Goal: Information Seeking & Learning: Learn about a topic

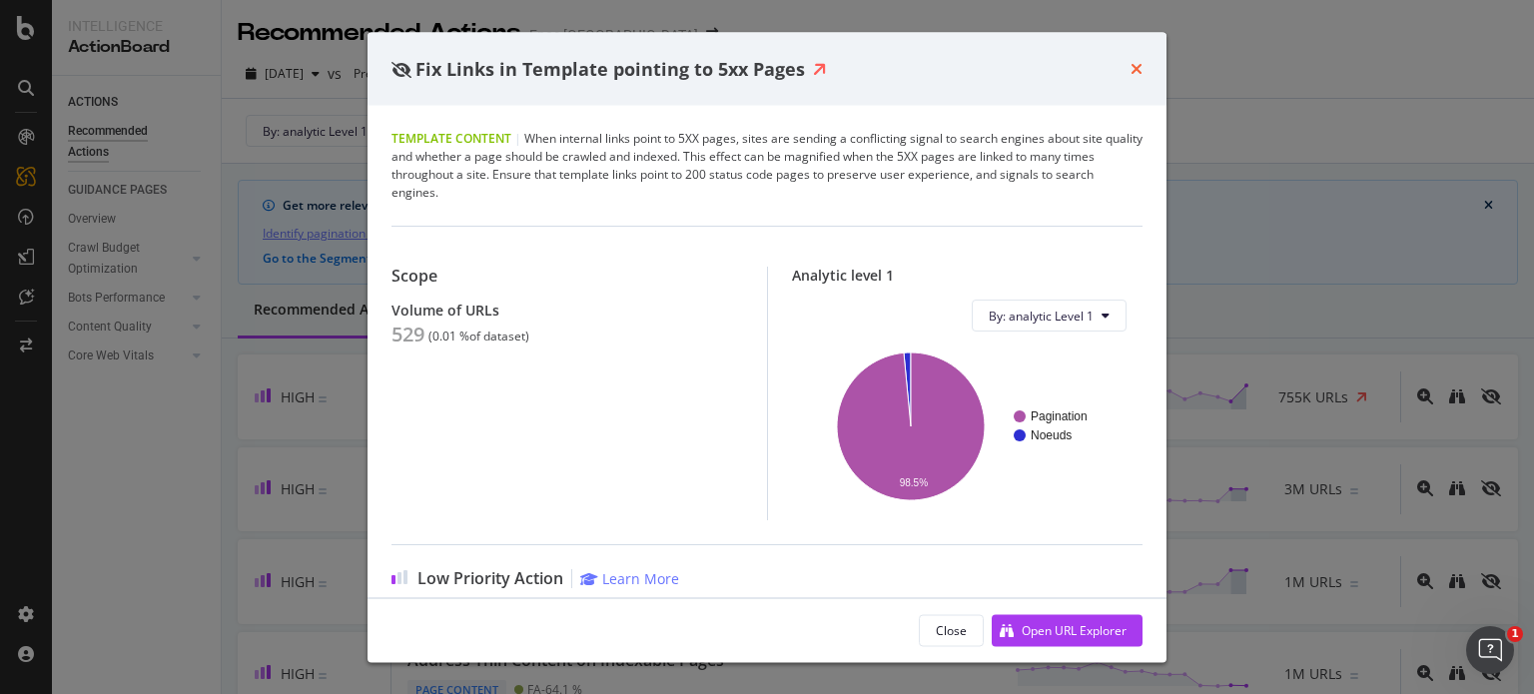
drag, startPoint x: 1141, startPoint y: 60, endPoint x: 921, endPoint y: 616, distance: 598.4
click at [1141, 61] on icon "times" at bounding box center [1136, 69] width 12 height 16
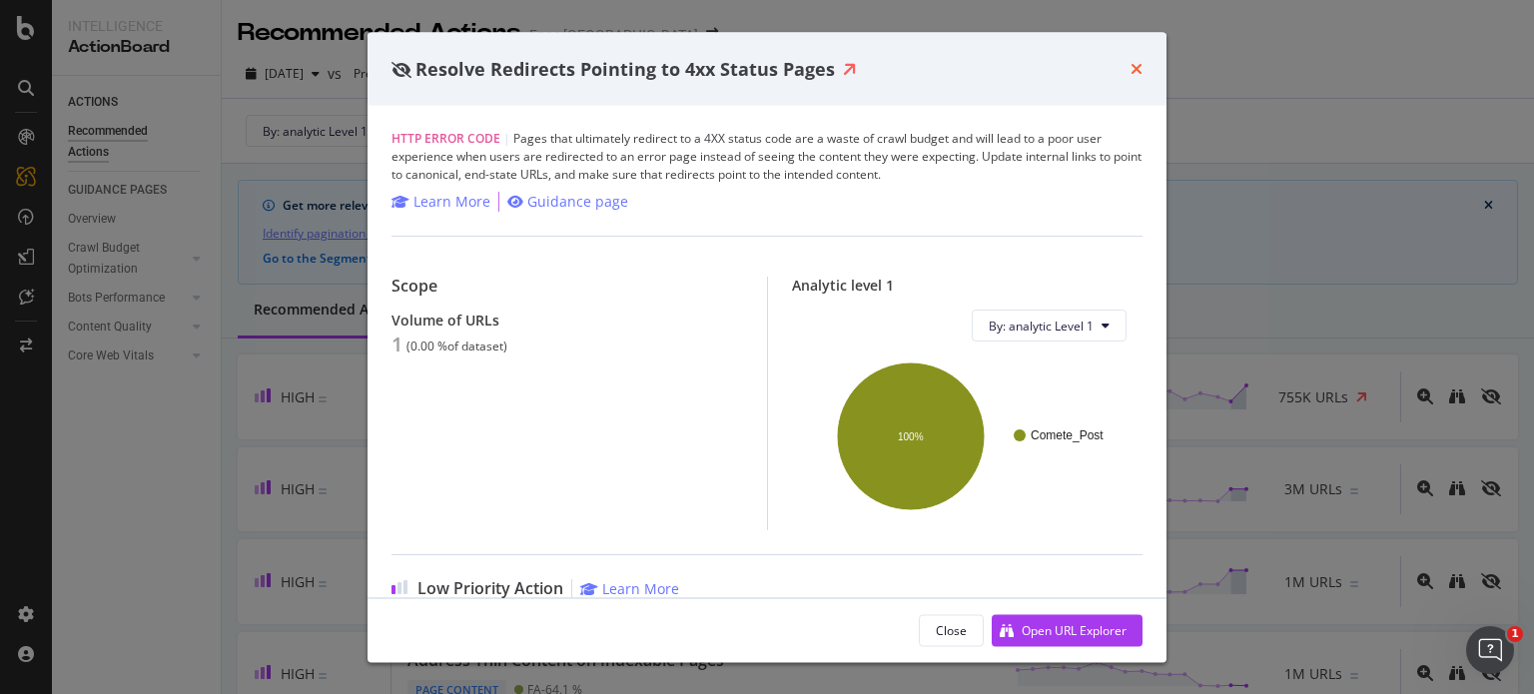
click at [1134, 71] on icon "times" at bounding box center [1136, 69] width 12 height 16
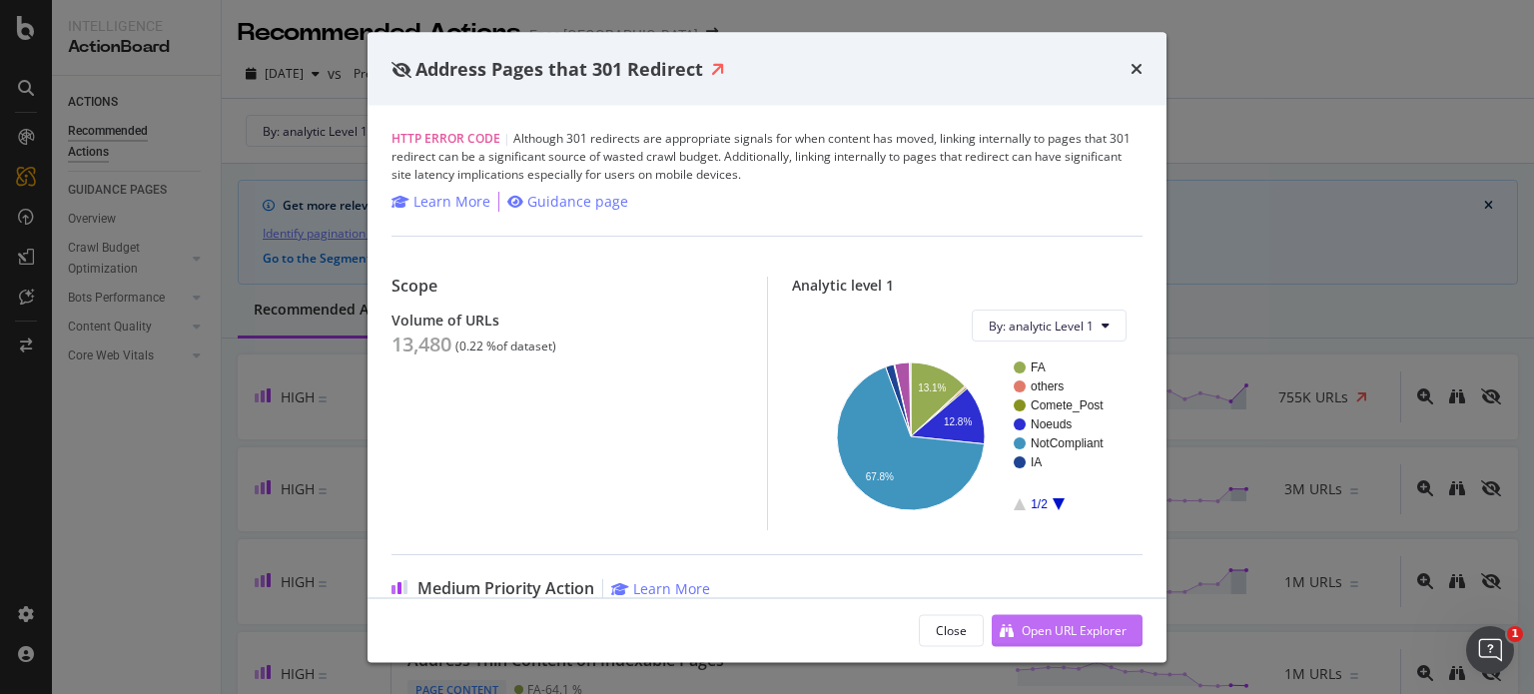
click at [1052, 639] on div "Open URL Explorer" at bounding box center [1059, 630] width 135 height 30
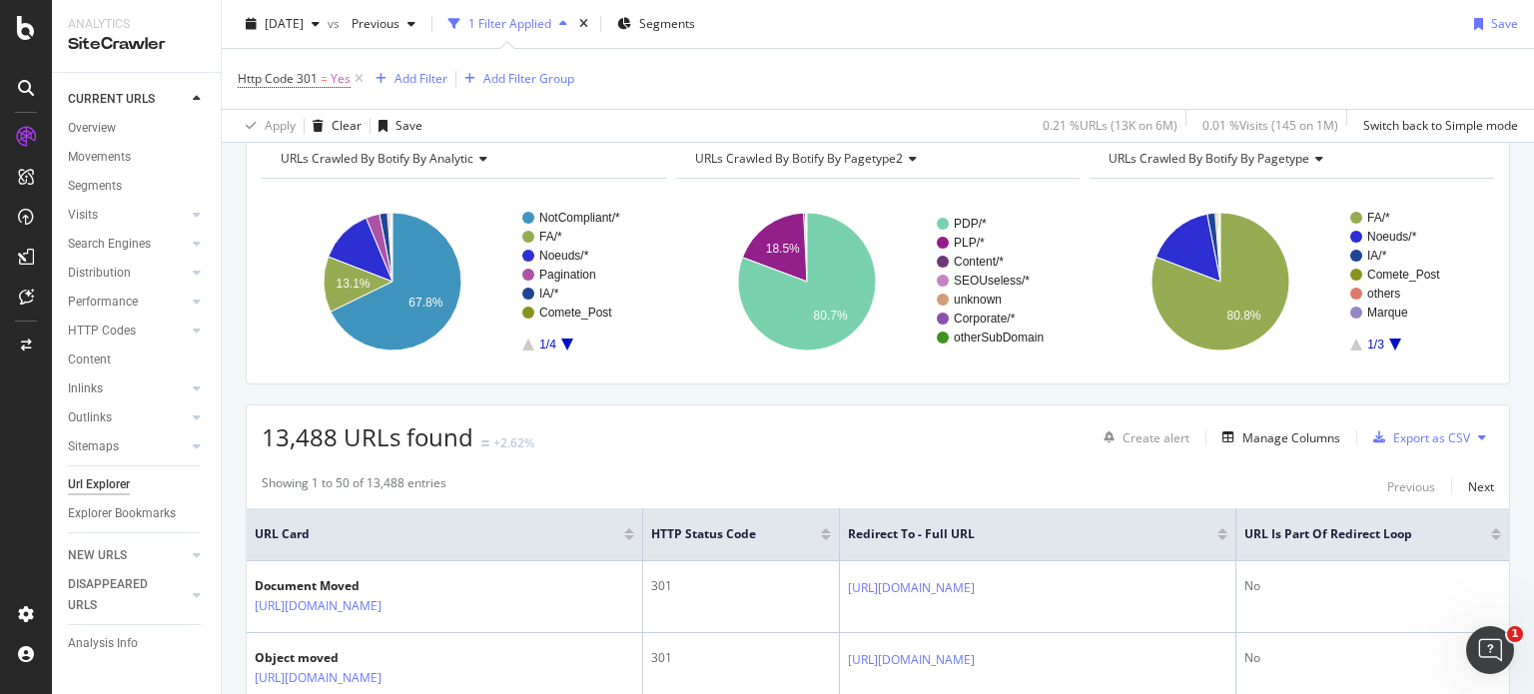
scroll to position [133, 0]
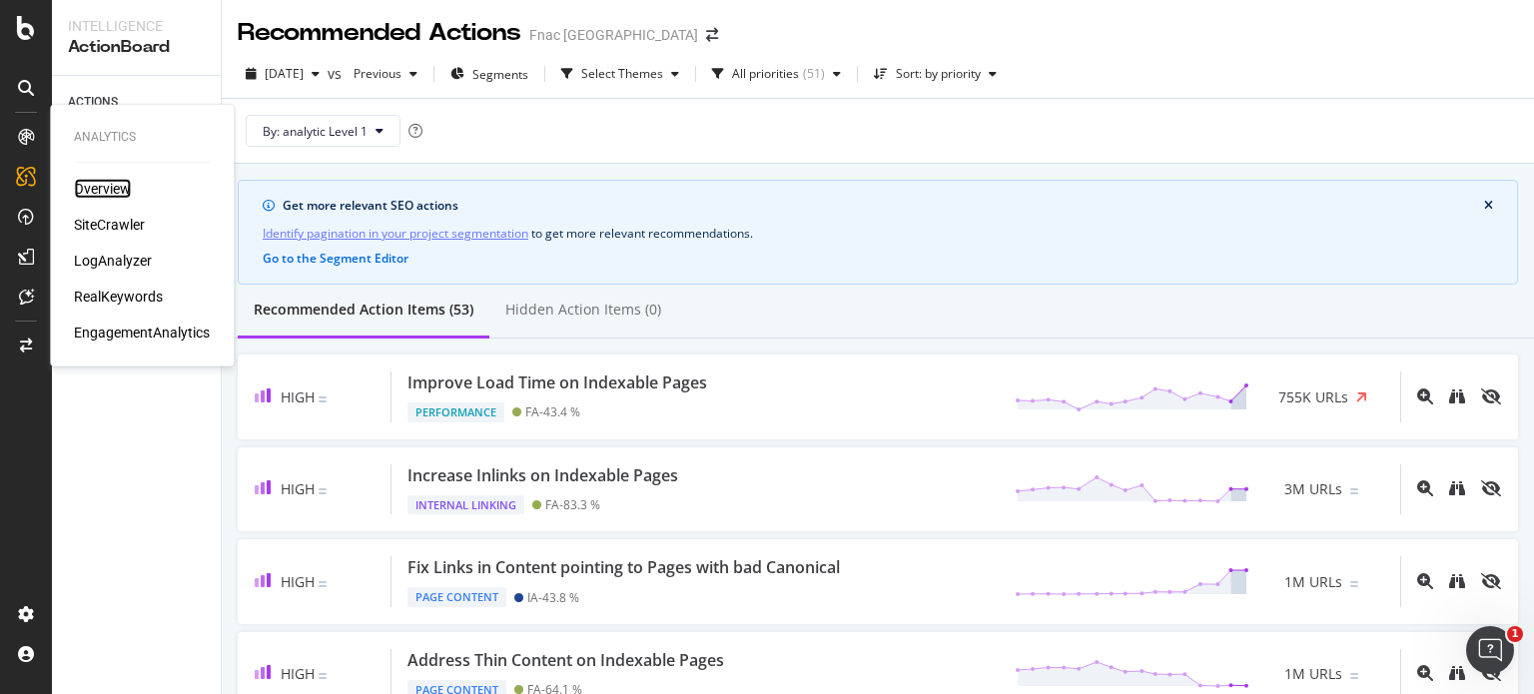
click at [116, 183] on div "Overview" at bounding box center [102, 189] width 57 height 20
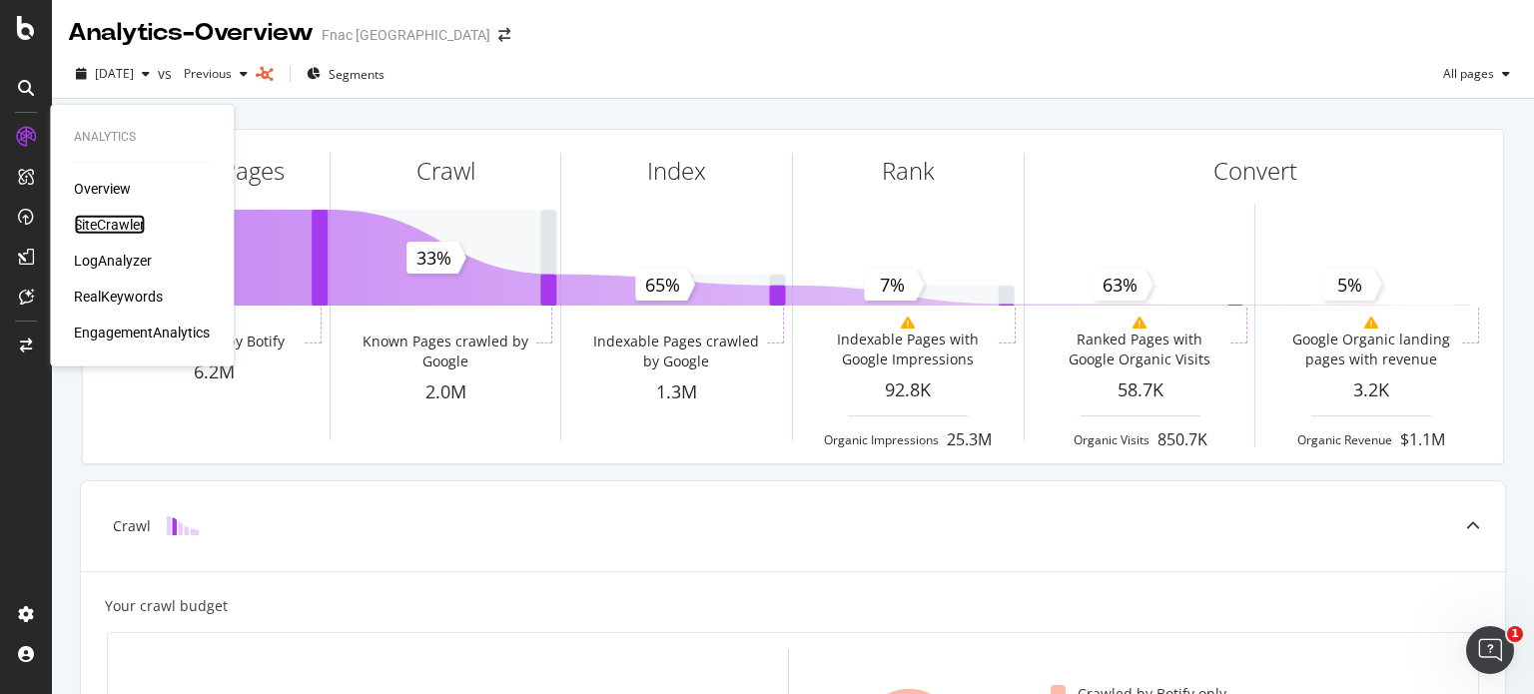
click at [93, 222] on div "SiteCrawler" at bounding box center [109, 225] width 71 height 20
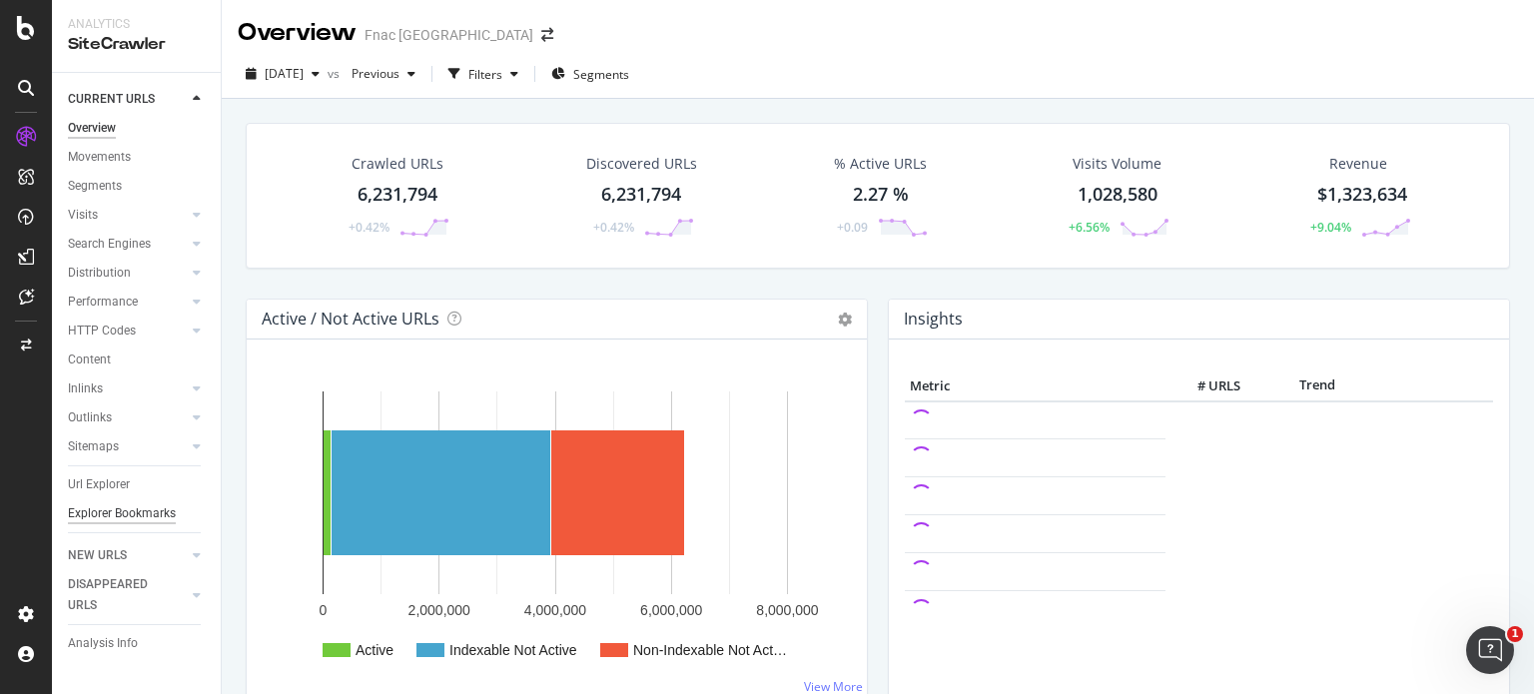
click at [86, 508] on div "Explorer Bookmarks" at bounding box center [122, 513] width 108 height 21
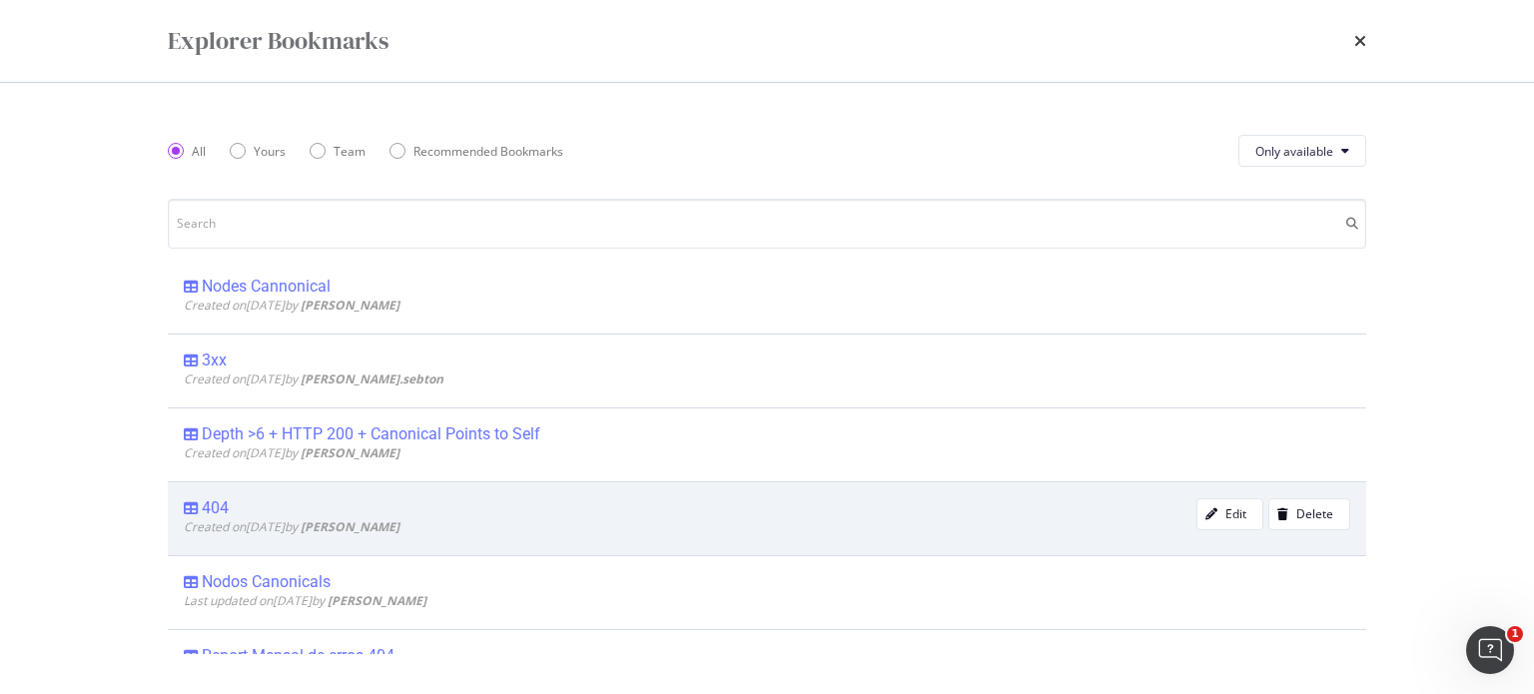
scroll to position [133, 0]
